Goal: Navigation & Orientation: Understand site structure

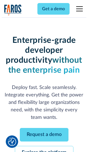
scroll to position [58, 0]
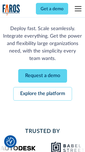
click at [42, 76] on link "Request a demo" at bounding box center [42, 76] width 49 height 14
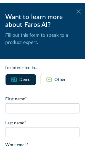
scroll to position [0, 0]
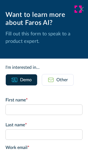
click at [79, 9] on icon at bounding box center [81, 9] width 4 height 4
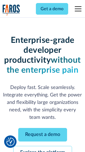
scroll to position [76, 0]
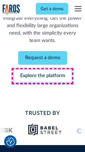
click at [42, 76] on link "Explore the platform" at bounding box center [42, 76] width 59 height 14
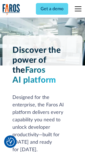
scroll to position [4203, 0]
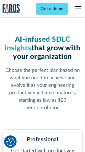
scroll to position [875, 0]
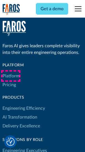
click at [11, 76] on link "Platform" at bounding box center [10, 75] width 17 height 9
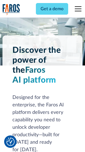
scroll to position [4380, 0]
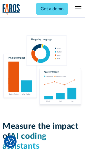
scroll to position [3445, 0]
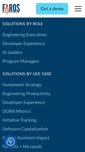
click at [17, 107] on link "DORA Metrics" at bounding box center [16, 111] width 28 height 9
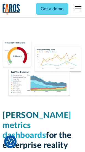
scroll to position [2443, 0]
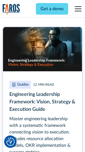
scroll to position [2526, 0]
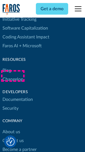
click at [13, 76] on link "Changelog" at bounding box center [12, 79] width 20 height 9
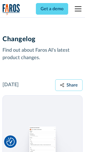
scroll to position [6766, 0]
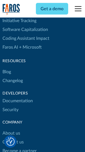
click at [11, 129] on link "About us" at bounding box center [11, 133] width 18 height 9
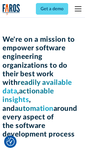
scroll to position [1908, 0]
